Goal: Find specific page/section: Find specific page/section

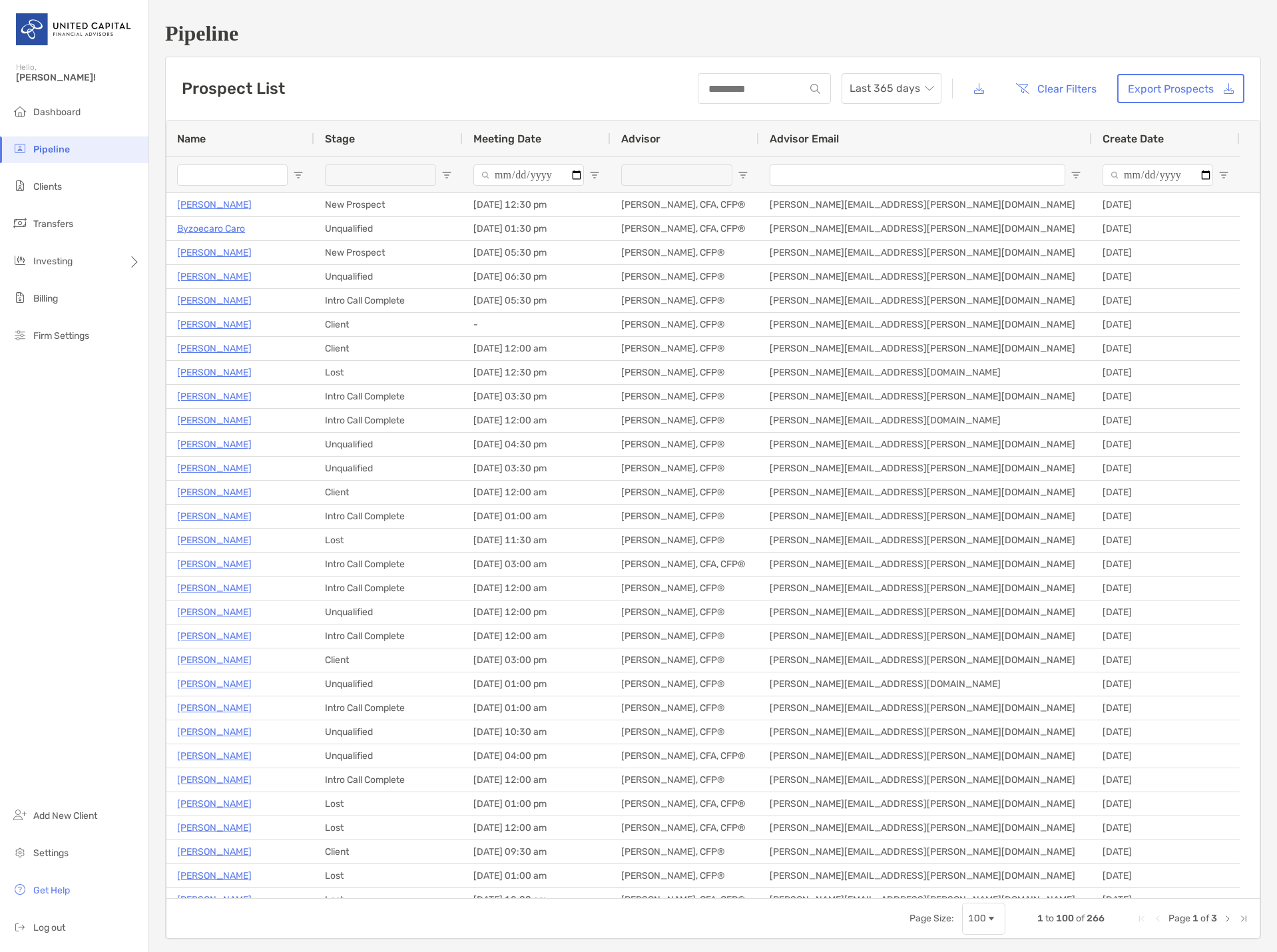
click at [212, 172] on input "Name Filter Input" at bounding box center [232, 175] width 111 height 22
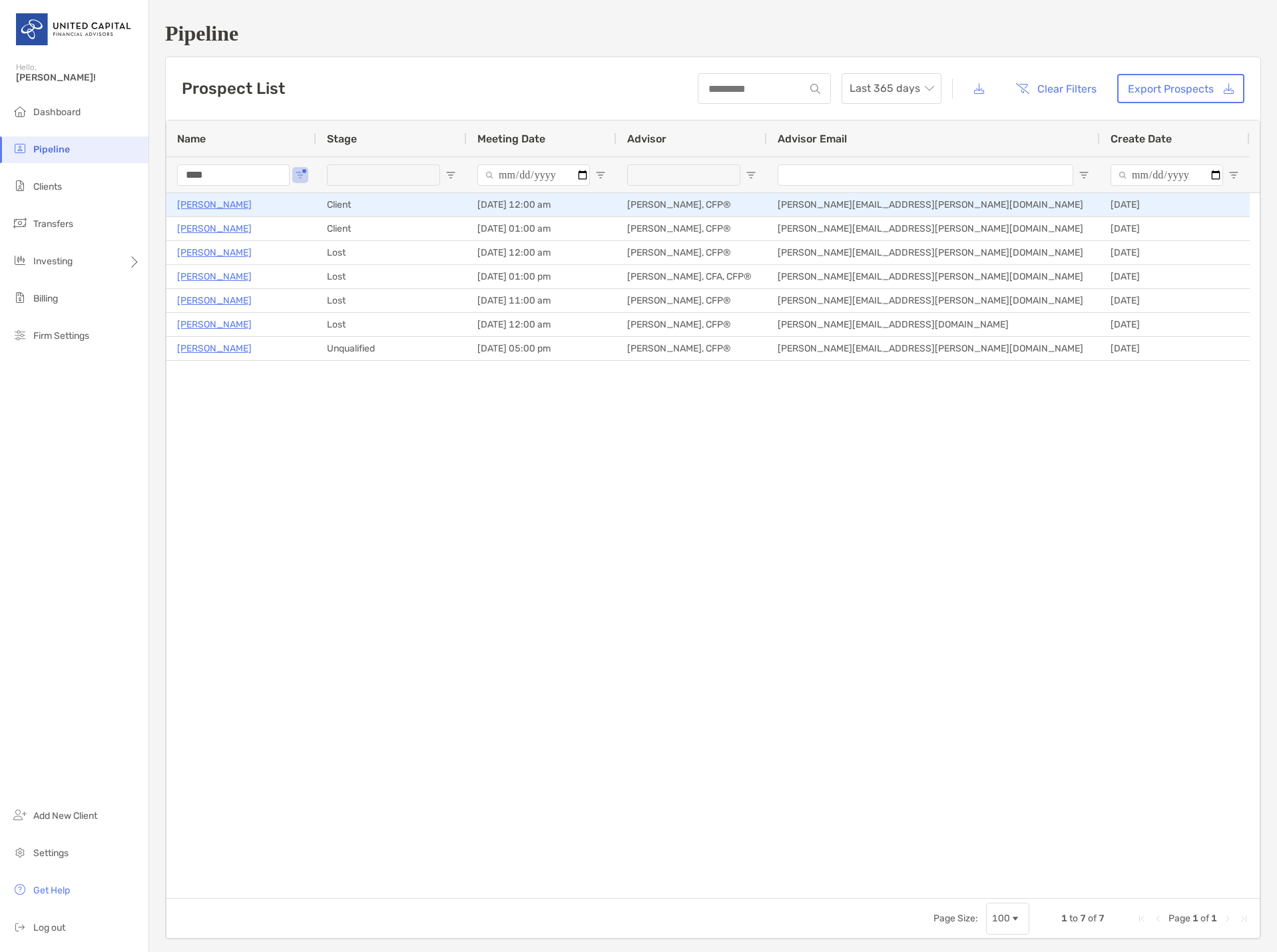
type input "****"
click at [206, 207] on p "[PERSON_NAME]" at bounding box center [214, 205] width 75 height 17
